Goal: Information Seeking & Learning: Check status

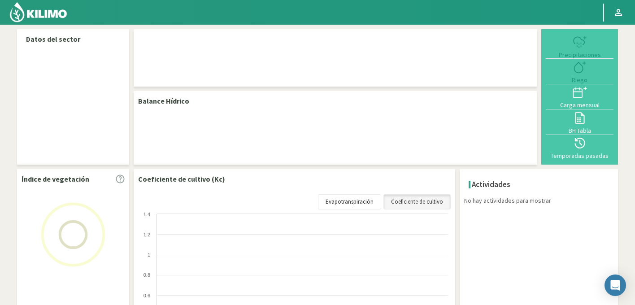
select select "25: Object"
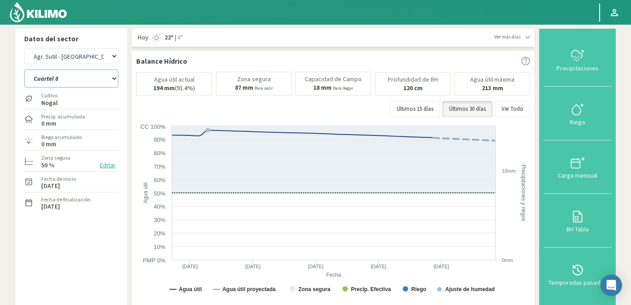
click at [76, 80] on select "Cuartel 1 Cuartel 2 Cuartel 3 Cuartel 4 Cuartel 5 Cuartel 6 Cuartel 7 Cuartel 8" at bounding box center [71, 79] width 94 height 18
click at [24, 70] on select "Cuartel 1 Cuartel 2 Cuartel 3 Cuartel 4 Cuartel 5 Cuartel 6 Cuartel 7 Cuartel 8" at bounding box center [71, 79] width 94 height 18
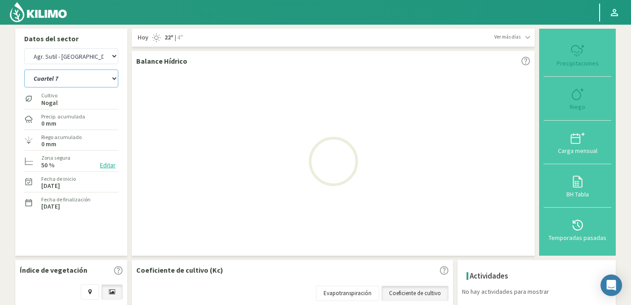
select select "7: Object"
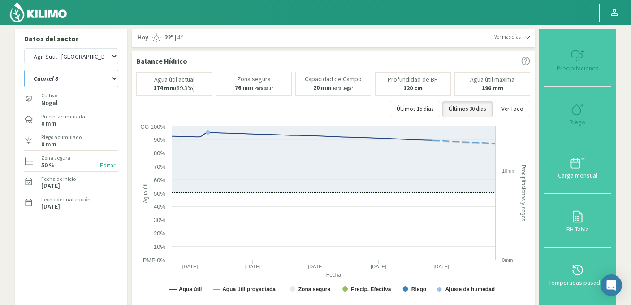
select select "317: Object"
click at [68, 81] on select "Cuartel 1 Cuartel 2 Cuartel 3 Cuartel 4 Cuartel 5 Cuartel 6 Cuartel 7 Cuartel 8" at bounding box center [71, 79] width 94 height 18
click at [24, 70] on select "Cuartel 1 Cuartel 2 Cuartel 3 Cuartel 4 Cuartel 5 Cuartel 6 Cuartel 7 Cuartel 8" at bounding box center [71, 79] width 94 height 18
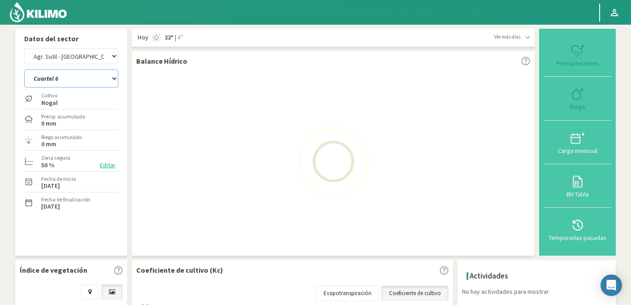
select select "14: Object"
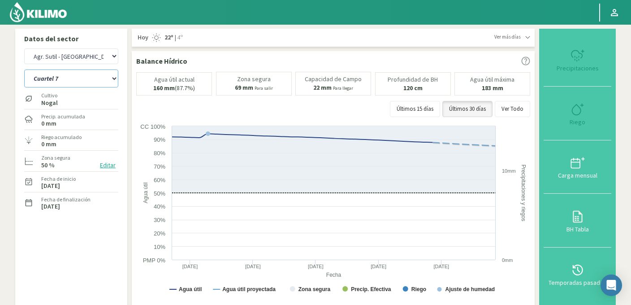
select select "609: Object"
click at [61, 79] on select "Cuartel 1 Cuartel 2 Cuartel 3 Cuartel 4 Cuartel 5 Cuartel 6 Cuartel 7 Cuartel 8" at bounding box center [71, 79] width 94 height 18
click at [24, 70] on select "Cuartel 1 Cuartel 2 Cuartel 3 Cuartel 4 Cuartel 5 Cuartel 6 Cuartel 7 Cuartel 8" at bounding box center [71, 79] width 94 height 18
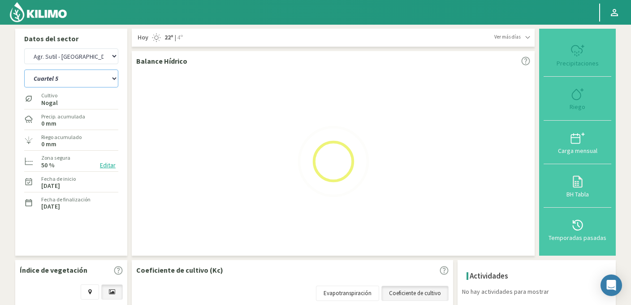
select select "21: Object"
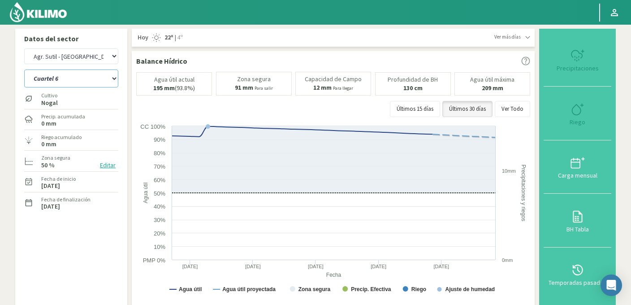
select select "901: Object"
click at [64, 87] on select "Cuartel 1 Cuartel 2 Cuartel 3 Cuartel 4 Cuartel 5 Cuartel 6 Cuartel 7 Cuartel 8" at bounding box center [71, 79] width 94 height 18
click at [24, 70] on select "Cuartel 1 Cuartel 2 Cuartel 3 Cuartel 4 Cuartel 5 Cuartel 6 Cuartel 7 Cuartel 8" at bounding box center [71, 79] width 94 height 18
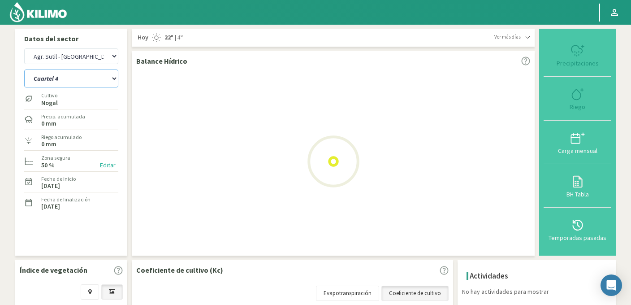
select select "28: Object"
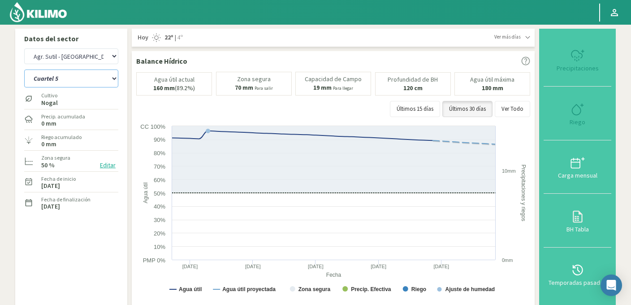
select select "1193: Object"
click at [71, 77] on select "Cuartel 1 Cuartel 2 Cuartel 3 Cuartel 4 Cuartel 5 Cuartel 6 Cuartel 7 Cuartel 8" at bounding box center [71, 79] width 94 height 18
click at [24, 70] on select "Cuartel 1 Cuartel 2 Cuartel 3 Cuartel 4 Cuartel 5 Cuartel 6 Cuartel 7 Cuartel 8" at bounding box center [71, 79] width 94 height 18
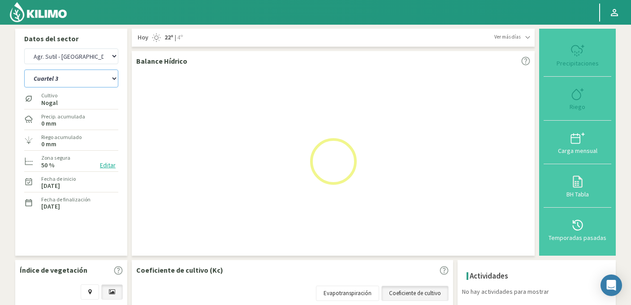
select select "35: Object"
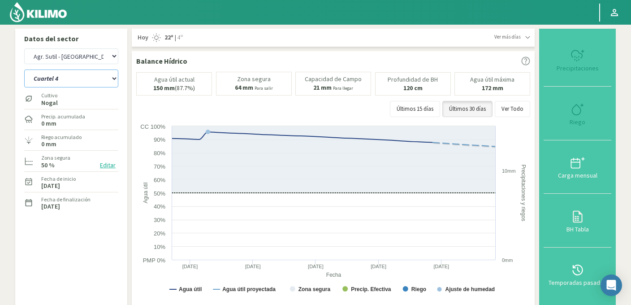
select select "1485: Object"
click at [65, 79] on select "Cuartel 1 Cuartel 2 Cuartel 3 Cuartel 4 Cuartel 5 Cuartel 6 Cuartel 7 Cuartel 8" at bounding box center [71, 79] width 94 height 18
click at [24, 70] on select "Cuartel 1 Cuartel 2 Cuartel 3 Cuartel 4 Cuartel 5 Cuartel 6 Cuartel 7 Cuartel 8" at bounding box center [71, 79] width 94 height 18
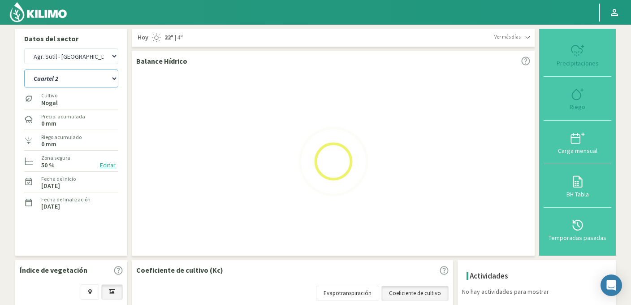
select select "42: Object"
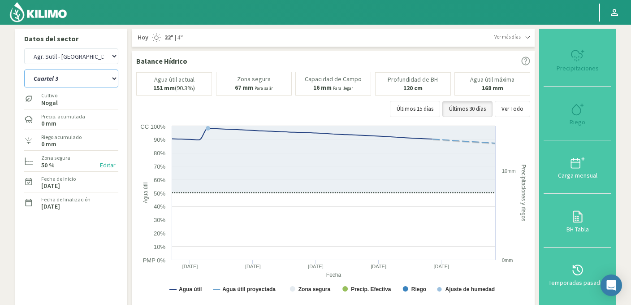
select select "1777: Object"
click at [74, 77] on select "Cuartel 1 Cuartel 2 Cuartel 3 Cuartel 4 Cuartel 5 Cuartel 6 Cuartel 7 Cuartel 8" at bounding box center [71, 79] width 94 height 18
click at [24, 70] on select "Cuartel 1 Cuartel 2 Cuartel 3 Cuartel 4 Cuartel 5 Cuartel 6 Cuartel 7 Cuartel 8" at bounding box center [71, 79] width 94 height 18
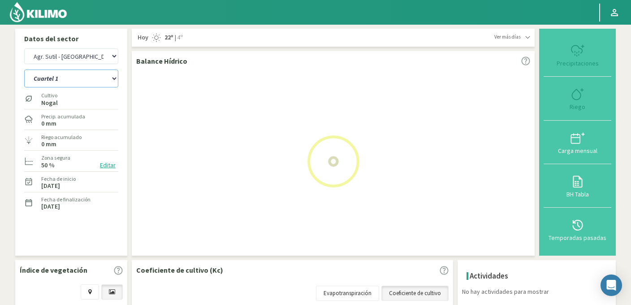
select select "49: Object"
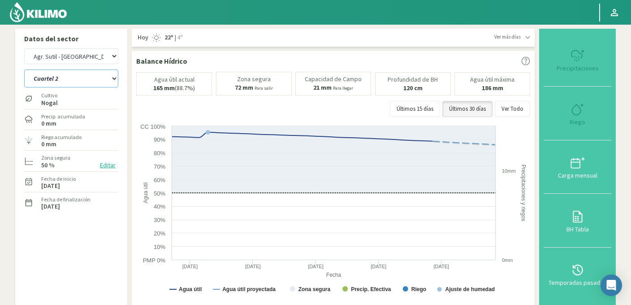
select select "2069: Object"
select select "56: Object"
click at [95, 64] on select "Agr. Huertos de Chocalan Agrícola Bakia Agrícola Bakia - IC Agrícola Exser - Ca…" at bounding box center [71, 56] width 94 height 16
click at [86, 56] on select "Agr. Huertos de Chocalan Agrícola Bakia Agrícola [GEOGRAPHIC_DATA] - IC Agrícol…" at bounding box center [71, 56] width 94 height 16
click at [24, 48] on select "Agr. Huertos de Chocalan Agrícola Bakia Agrícola [GEOGRAPHIC_DATA] - IC Agrícol…" at bounding box center [71, 56] width 94 height 16
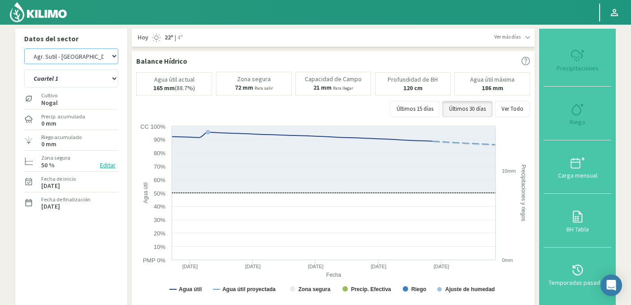
select select "319: Object"
select select "8: Object"
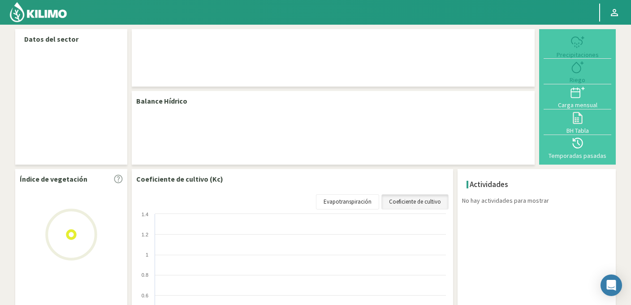
select select "26: Object"
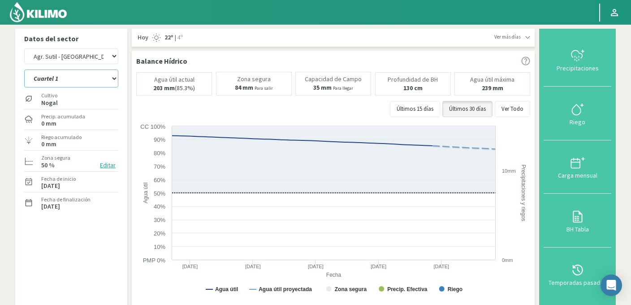
click at [75, 75] on select "Cuartel 1 Cuartel 2 Cuartel 3 Cuartel 4 Cuartel 5" at bounding box center [71, 79] width 94 height 18
click at [24, 70] on select "Cuartel 1 Cuartel 2 Cuartel 3 Cuartel 4 Cuartel 5" at bounding box center [71, 79] width 94 height 18
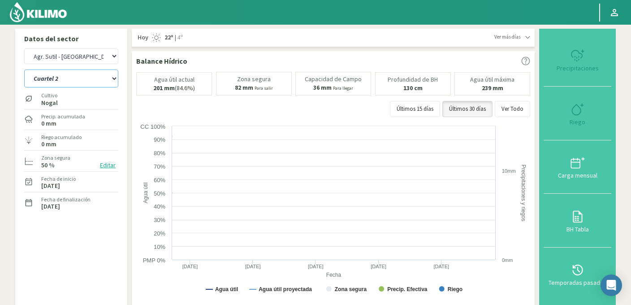
select select "0: Object"
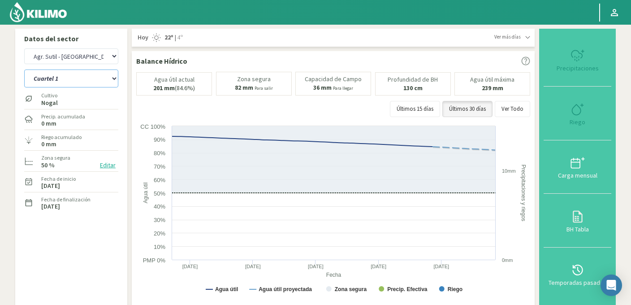
select select "319: Object"
click at [74, 85] on select "Cuartel 1 Cuartel 2 Cuartel 3 Cuartel 4 Cuartel 5" at bounding box center [71, 79] width 94 height 18
click at [24, 70] on select "Cuartel 1 Cuartel 2 Cuartel 3 Cuartel 4 Cuartel 5" at bounding box center [71, 79] width 94 height 18
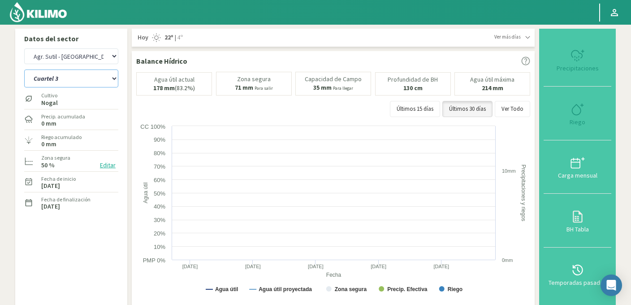
select select "6: Object"
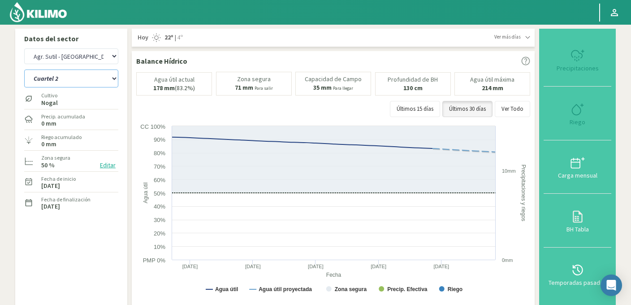
select select "612: Object"
click at [74, 83] on select "Cuartel 1 Cuartel 2 Cuartel 3 Cuartel 4 Cuartel 5" at bounding box center [71, 79] width 94 height 18
click at [24, 70] on select "Cuartel 1 Cuartel 2 Cuartel 3 Cuartel 4 Cuartel 5" at bounding box center [71, 79] width 94 height 18
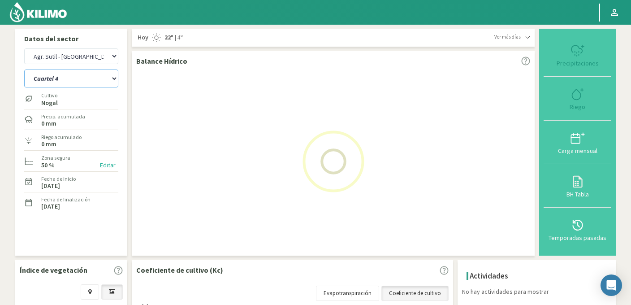
select select "12: Object"
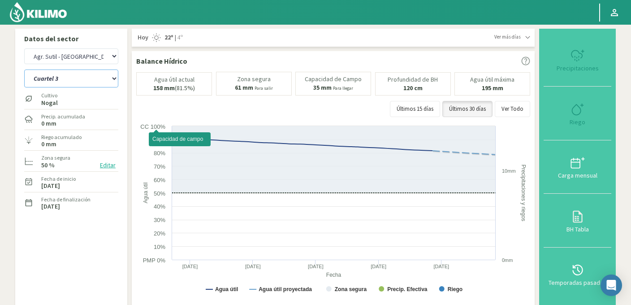
select select "905: Object"
click at [80, 81] on select "Cuartel 1 Cuartel 2 Cuartel 3 Cuartel 4 Cuartel 5" at bounding box center [71, 79] width 94 height 18
click at [24, 70] on select "Cuartel 1 Cuartel 2 Cuartel 3 Cuartel 4 Cuartel 5" at bounding box center [71, 79] width 94 height 18
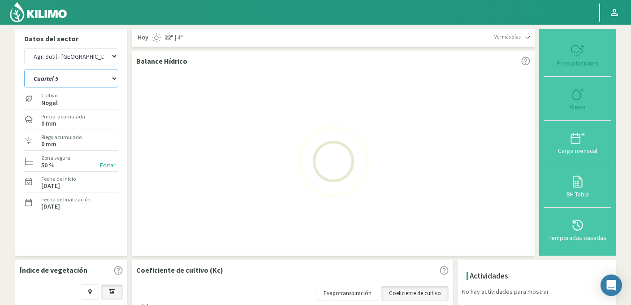
select select "18: Object"
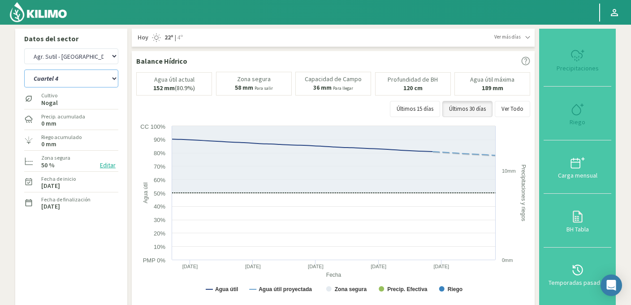
select select "1198: Object"
select select "24: Object"
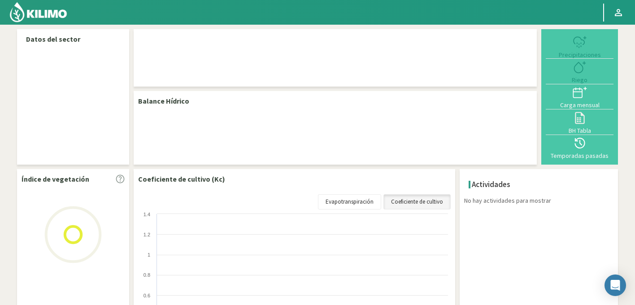
select select "26: Object"
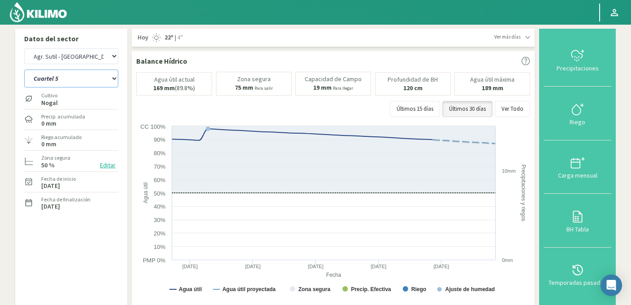
click at [77, 80] on select "Cuartel 1 Cuartel 2 Cuartel 3 Cuartel 4 Cuartel 5" at bounding box center [71, 79] width 94 height 18
click at [24, 70] on select "Cuartel 1 Cuartel 2 Cuartel 3 Cuartel 4 Cuartel 5" at bounding box center [71, 79] width 94 height 18
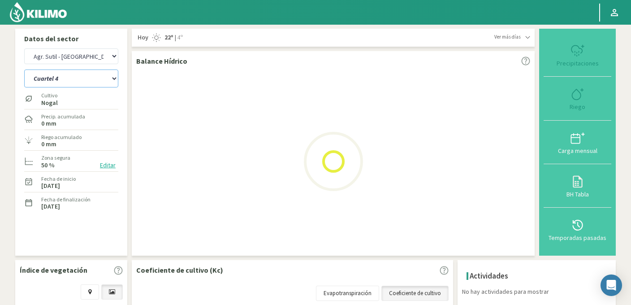
select select "4: Object"
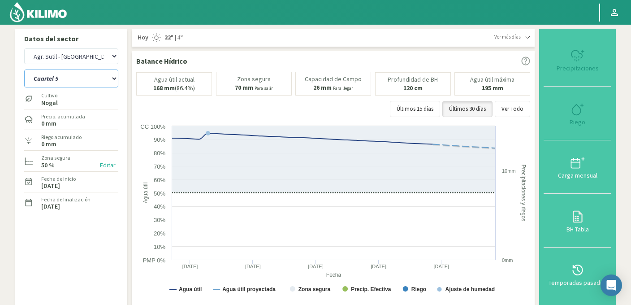
select select "319: Object"
click at [70, 84] on select "Cuartel 1 Cuartel 2 Cuartel 3 Cuartel 4 Cuartel 5" at bounding box center [71, 79] width 94 height 18
click at [24, 70] on select "Cuartel 1 Cuartel 2 Cuartel 3 Cuartel 4 Cuartel 5" at bounding box center [71, 79] width 94 height 18
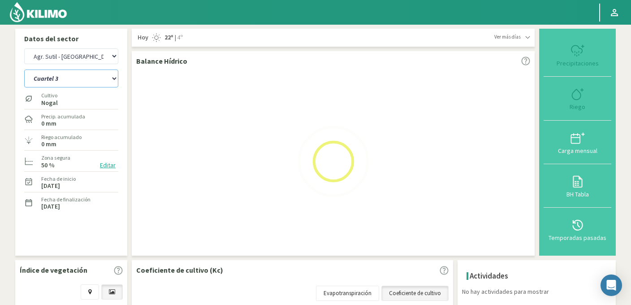
select select "8: Object"
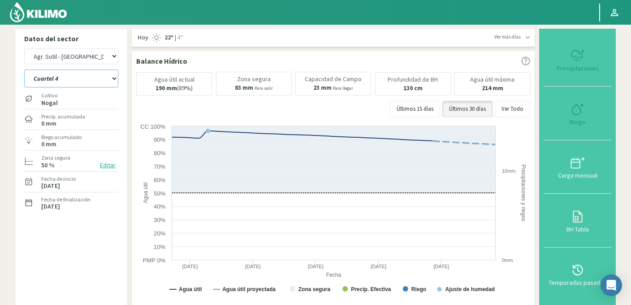
select select "612: Object"
click at [64, 83] on select "Cuartel 1 Cuartel 2 Cuartel 3 Cuartel 4 Cuartel 5" at bounding box center [71, 79] width 94 height 18
click at [24, 70] on select "Cuartel 1 Cuartel 2 Cuartel 3 Cuartel 4 Cuartel 5" at bounding box center [71, 79] width 94 height 18
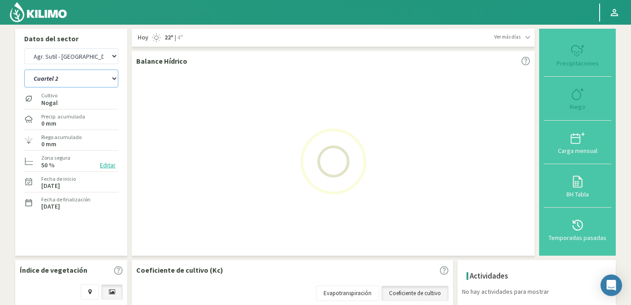
select select "12: Object"
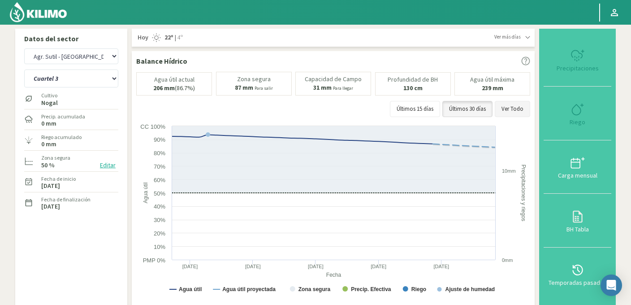
click at [510, 108] on button "Ver Todo" at bounding box center [512, 109] width 35 height 16
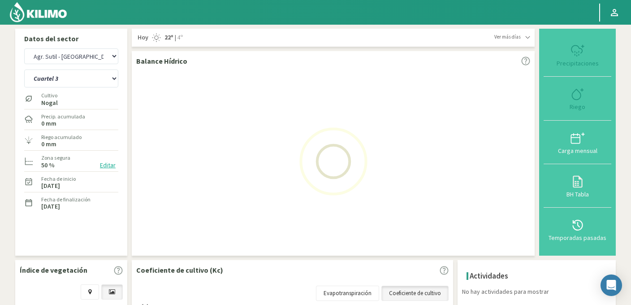
select select "905: Object"
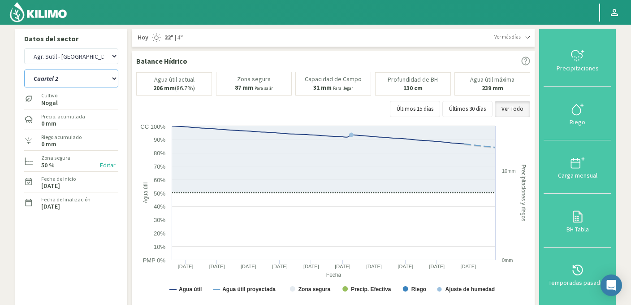
click at [69, 87] on select "Cuartel 1 Cuartel 2 Cuartel 3 Cuartel 4 Cuartel 5" at bounding box center [71, 79] width 94 height 18
click at [24, 70] on select "Cuartel 1 Cuartel 2 Cuartel 3 Cuartel 4 Cuartel 5" at bounding box center [71, 79] width 94 height 18
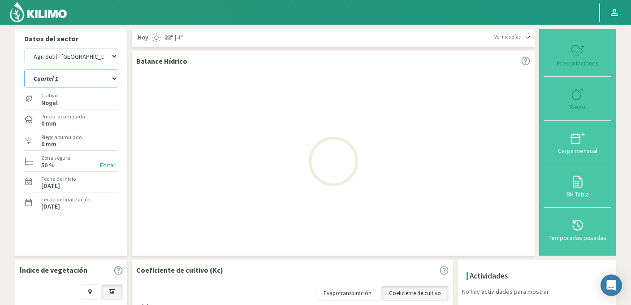
select select "16: Object"
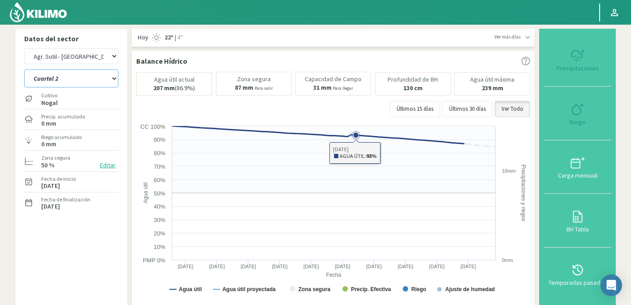
select select "1198: Object"
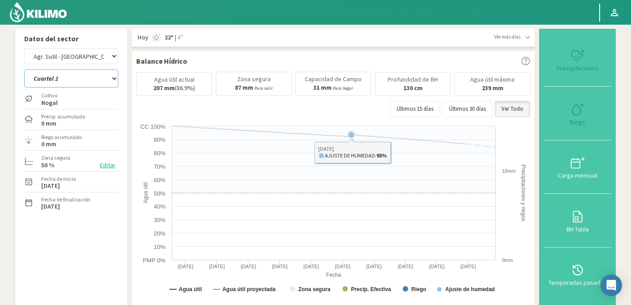
select select "20: Object"
